Goal: Complete application form

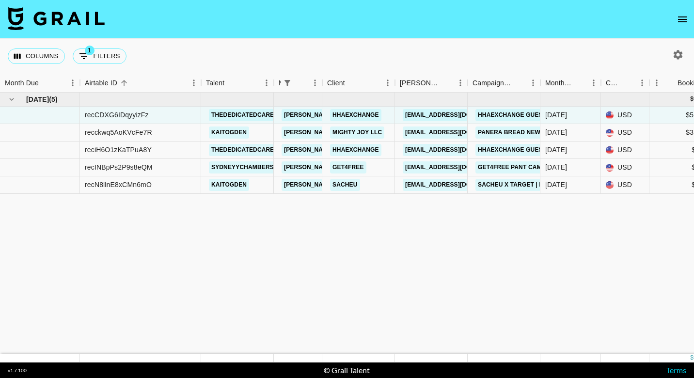
click at [371, 111] on link "Hhaexchange" at bounding box center [355, 115] width 51 height 12
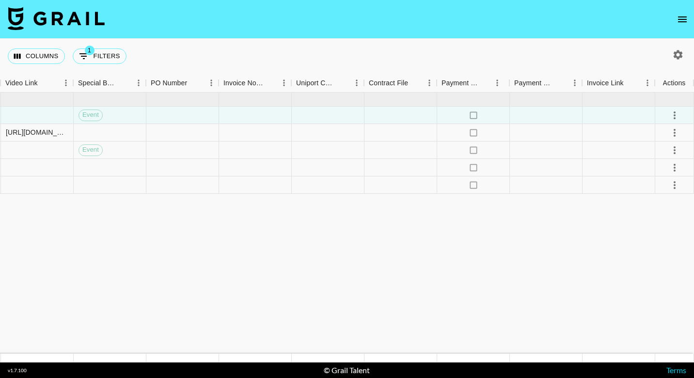
scroll to position [0, 915]
click at [673, 116] on icon "select merge strategy" at bounding box center [675, 116] width 12 height 12
click at [651, 208] on div "Approve" at bounding box center [654, 206] width 30 height 12
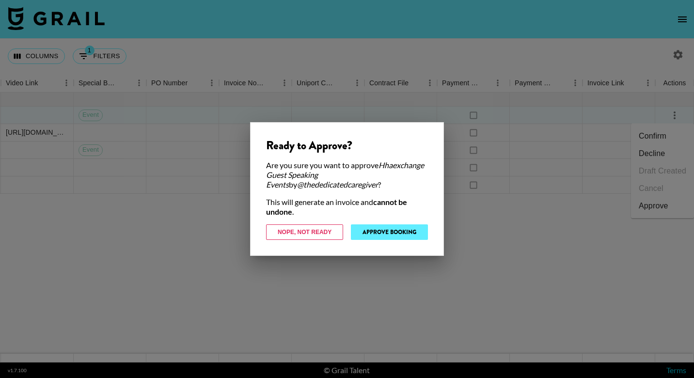
click at [412, 234] on button "Approve Booking" at bounding box center [389, 232] width 77 height 16
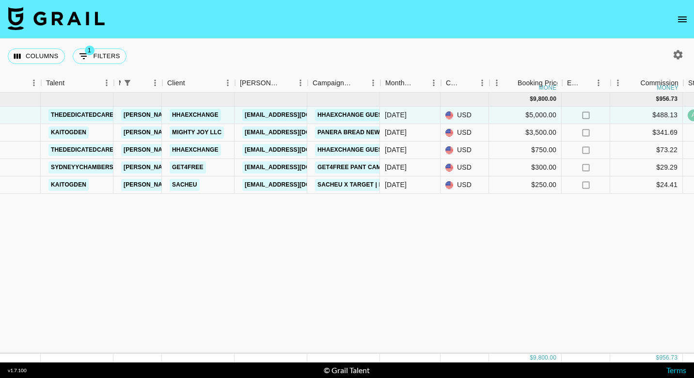
scroll to position [0, 160]
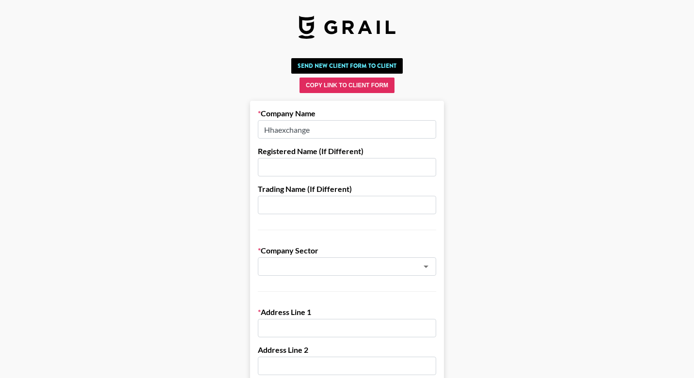
paste input "Homecare Software Solutions, LLCX d/b/a HHAExchange"
type input "Homecare Software Solutions, LLCX d/b/a HHAExchange"
paste input "Homecare Software Solutions, LLCX d/b/a HHAExchange"
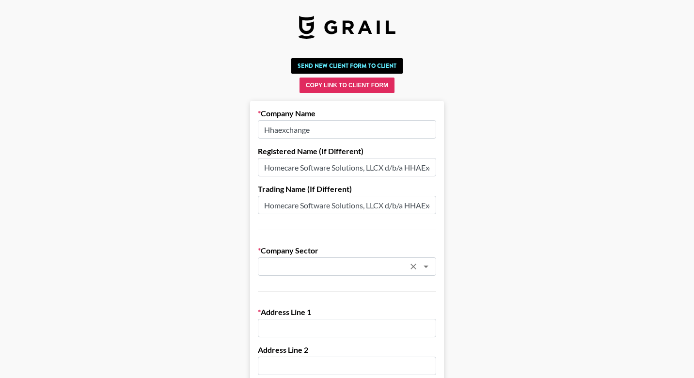
click at [315, 259] on div "​" at bounding box center [347, 266] width 178 height 18
type input "Homecare Software Solutions, LLCX d/b/a HHAExchange"
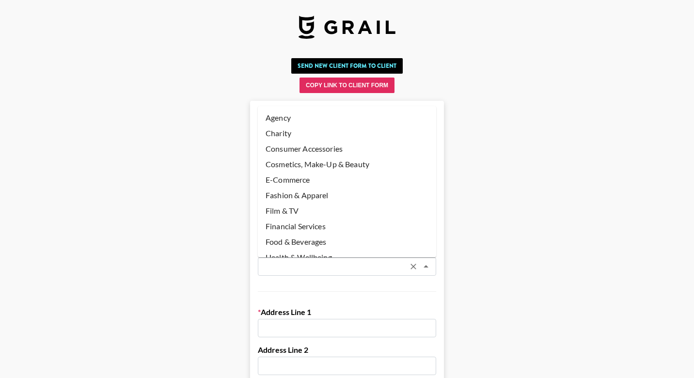
paste input "Home Healthcare Industry - Software"
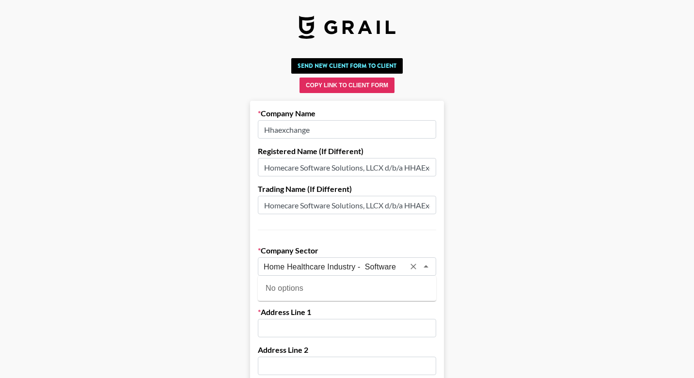
drag, startPoint x: 359, startPoint y: 267, endPoint x: 323, endPoint y: 266, distance: 35.9
click at [323, 266] on input "Home Healthcare Industry - Software" at bounding box center [334, 266] width 141 height 11
drag, startPoint x: 368, startPoint y: 267, endPoint x: 329, endPoint y: 266, distance: 38.8
click at [329, 266] on input "Home Healthcare Software" at bounding box center [334, 266] width 141 height 11
type input "Home Healthcare"
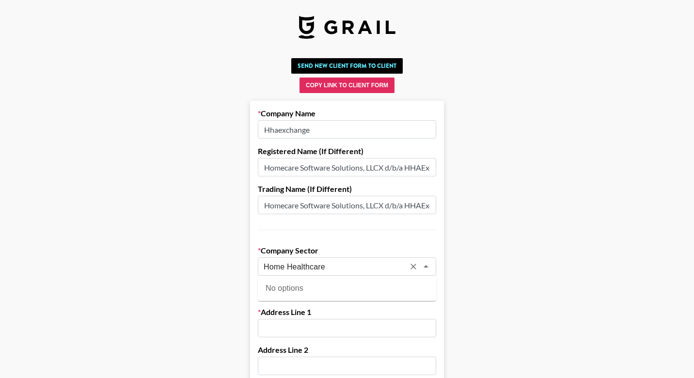
click at [304, 260] on div "​" at bounding box center [347, 266] width 178 height 18
click at [314, 291] on li "Health & Wellbeing" at bounding box center [347, 288] width 178 height 16
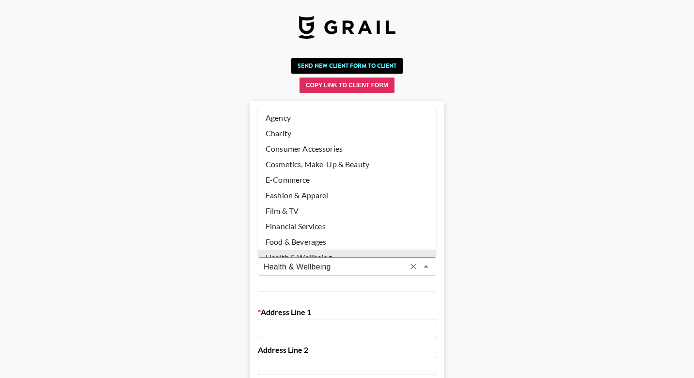
scroll to position [8, 0]
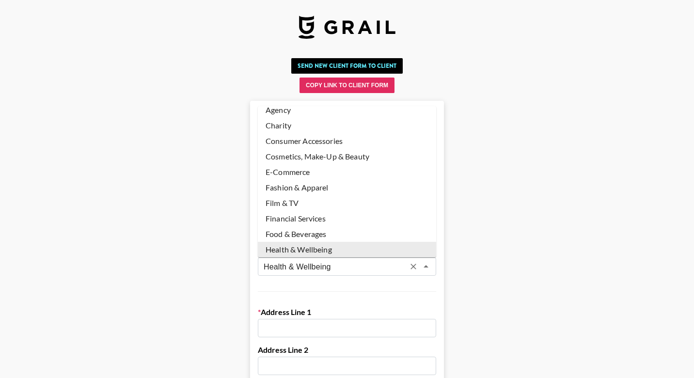
drag, startPoint x: 342, startPoint y: 266, endPoint x: 204, endPoint y: 258, distance: 137.9
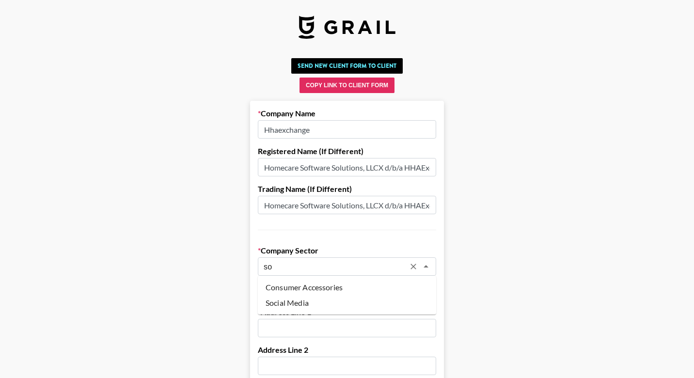
type input "s"
click at [285, 288] on li "Health & Wellbeing" at bounding box center [347, 288] width 178 height 16
type input "Health & Wellbeing"
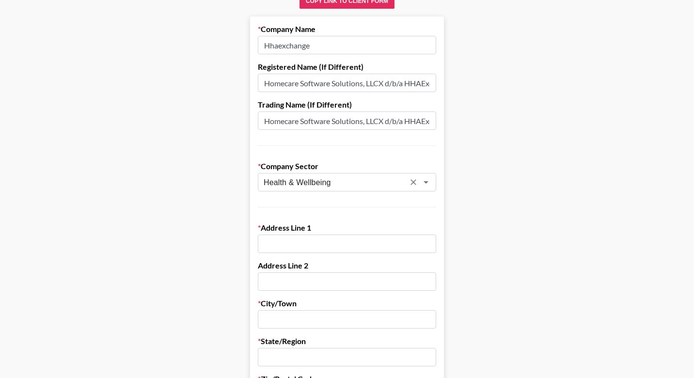
scroll to position [87, 0]
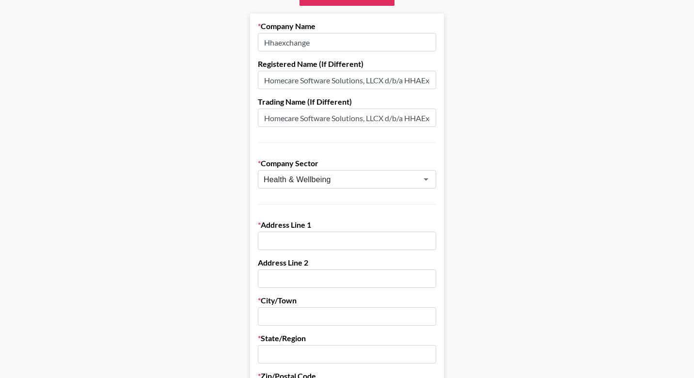
click at [330, 241] on input "text" at bounding box center [347, 241] width 178 height 18
paste input "[STREET_ADDRESS]"
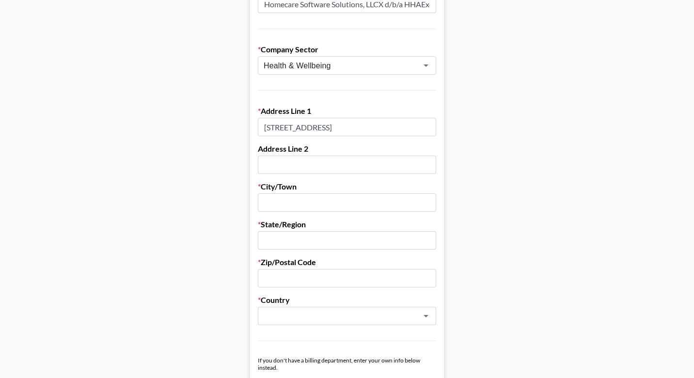
scroll to position [201, 0]
type input "[STREET_ADDRESS]"
paste input "[US_STATE][GEOGRAPHIC_DATA]"
drag, startPoint x: 349, startPoint y: 204, endPoint x: 299, endPoint y: 202, distance: 50.4
click at [299, 202] on input "[US_STATE][GEOGRAPHIC_DATA]" at bounding box center [347, 202] width 178 height 18
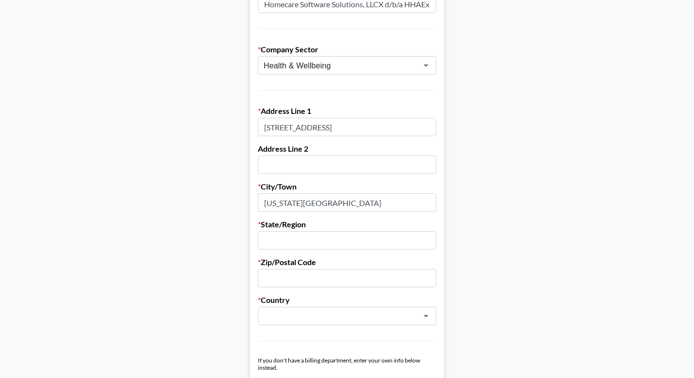
type input "[US_STATE][GEOGRAPHIC_DATA]"
type input "NY"
type input "10036"
drag, startPoint x: 338, startPoint y: 204, endPoint x: 297, endPoint y: 203, distance: 41.2
click at [297, 203] on input "[US_STATE][GEOGRAPHIC_DATA]" at bounding box center [347, 202] width 178 height 18
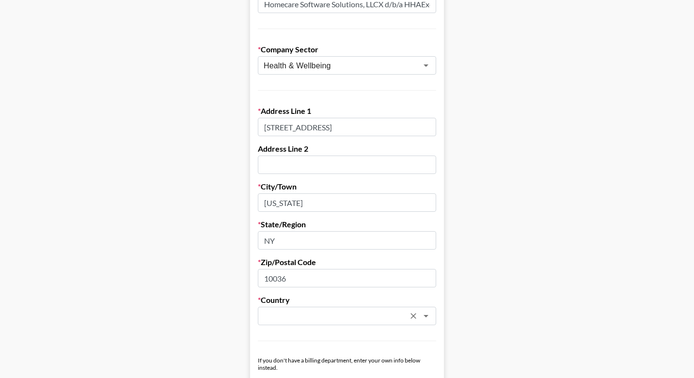
type input "[US_STATE]"
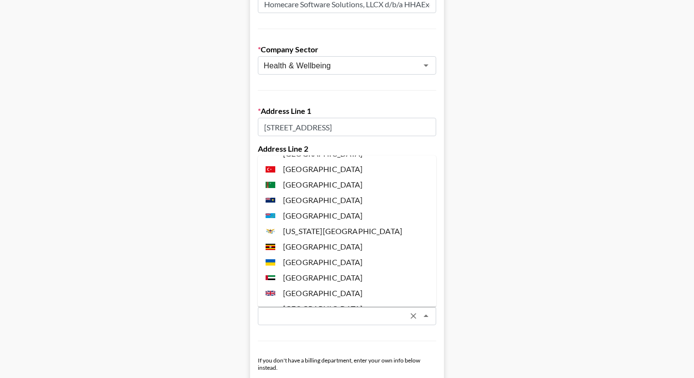
scroll to position [3573, 0]
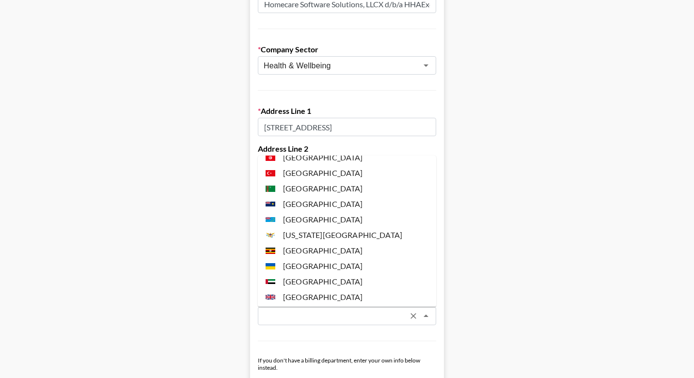
click at [325, 320] on li "[GEOGRAPHIC_DATA]" at bounding box center [347, 328] width 178 height 16
type input "[GEOGRAPHIC_DATA]"
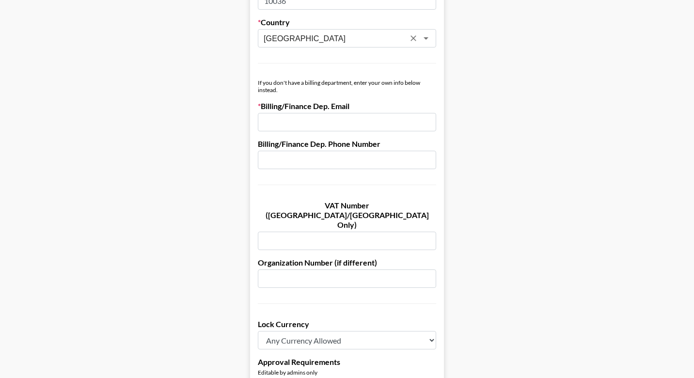
scroll to position [479, 0]
paste input "[US_EMPLOYER_IDENTIFICATION_NUMBER]"
type input "[US_EMPLOYER_IDENTIFICATION_NUMBER]"
paste input "[EMAIL_ADDRESS][DOMAIN_NAME]"
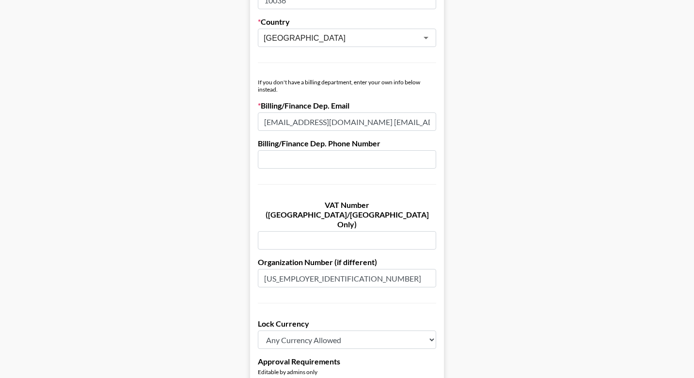
type input "[EMAIL_ADDRESS][DOMAIN_NAME] [EMAIL_ADDRESS][DOMAIN_NAME]"
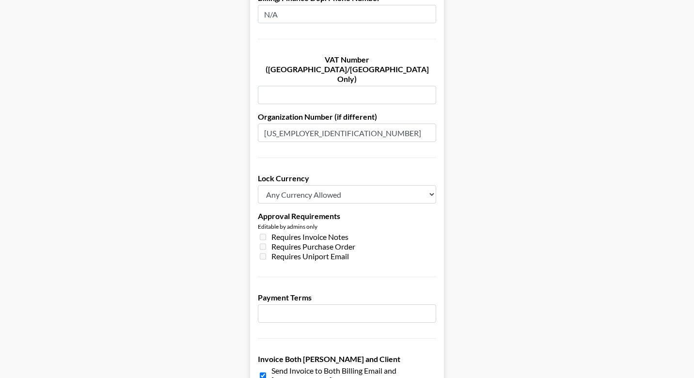
scroll to position [698, 0]
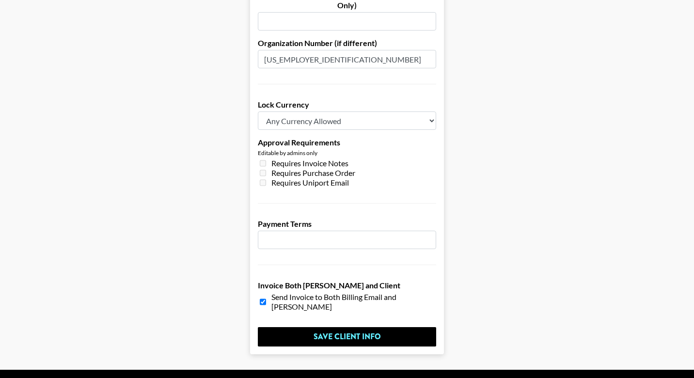
type input "N/A"
select select "USD"
click at [314, 231] on input "number" at bounding box center [347, 240] width 178 height 18
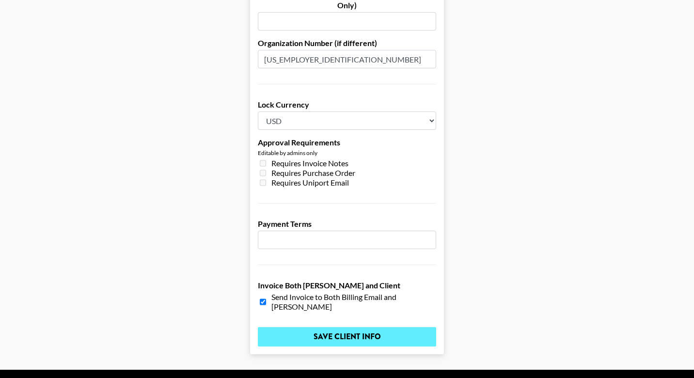
click at [319, 327] on input "Save Client Info" at bounding box center [347, 336] width 178 height 19
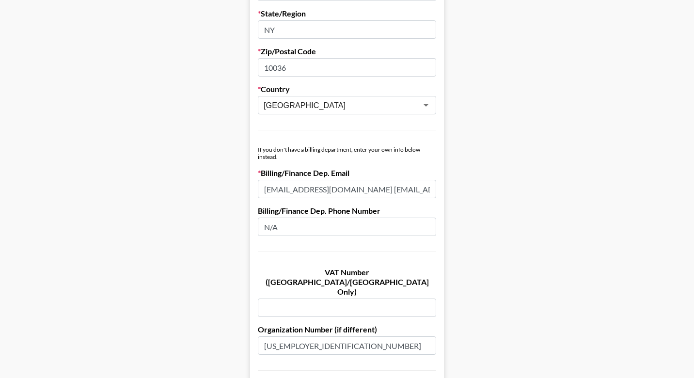
drag, startPoint x: 415, startPoint y: 191, endPoint x: 432, endPoint y: 195, distance: 17.3
click at [432, 195] on input "[EMAIL_ADDRESS][DOMAIN_NAME] [EMAIL_ADDRESS][DOMAIN_NAME]" at bounding box center [347, 189] width 178 height 18
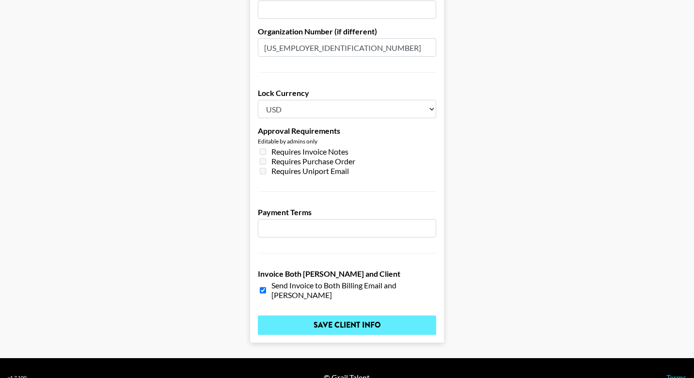
scroll to position [710, 0]
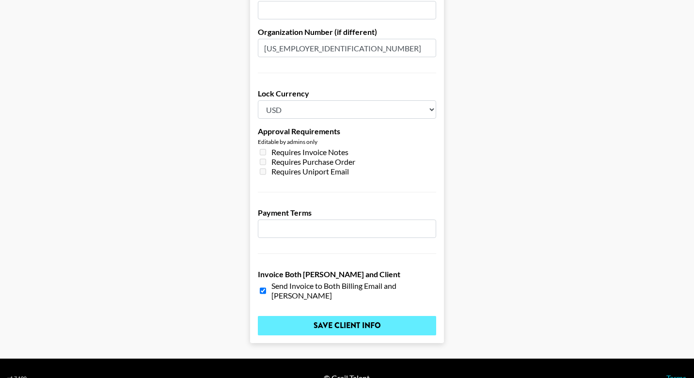
type input "[EMAIL_ADDRESS][DOMAIN_NAME]"
click at [335, 316] on input "Save Client Info" at bounding box center [347, 325] width 178 height 19
